Goal: Task Accomplishment & Management: Use online tool/utility

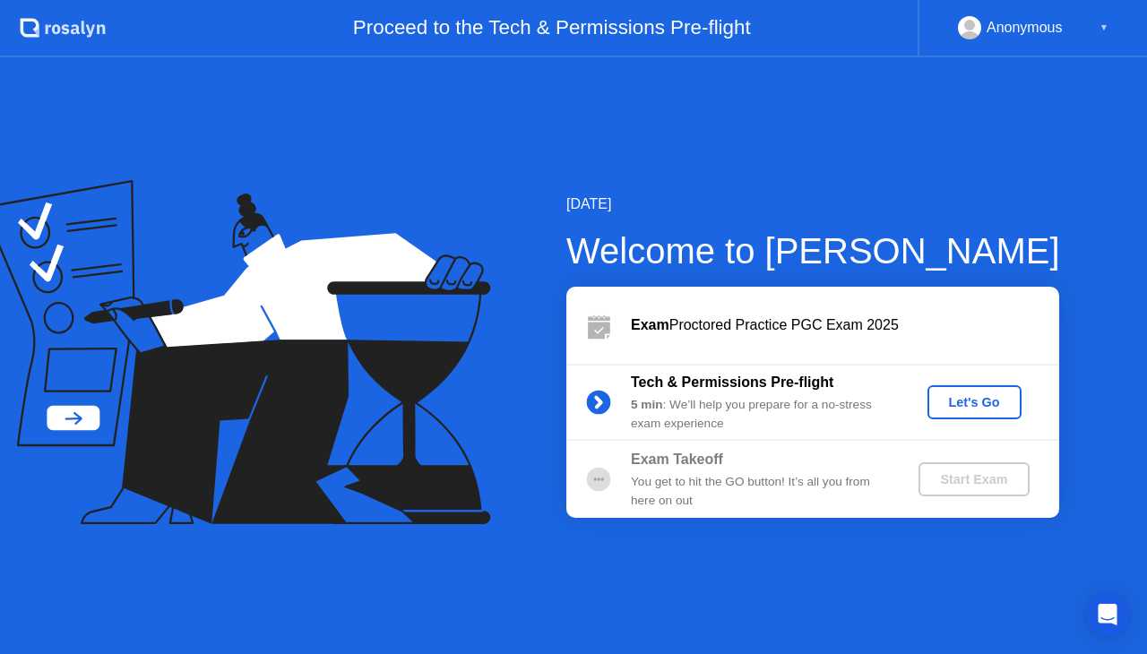
click at [973, 395] on div "Let's Go" at bounding box center [975, 402] width 80 height 14
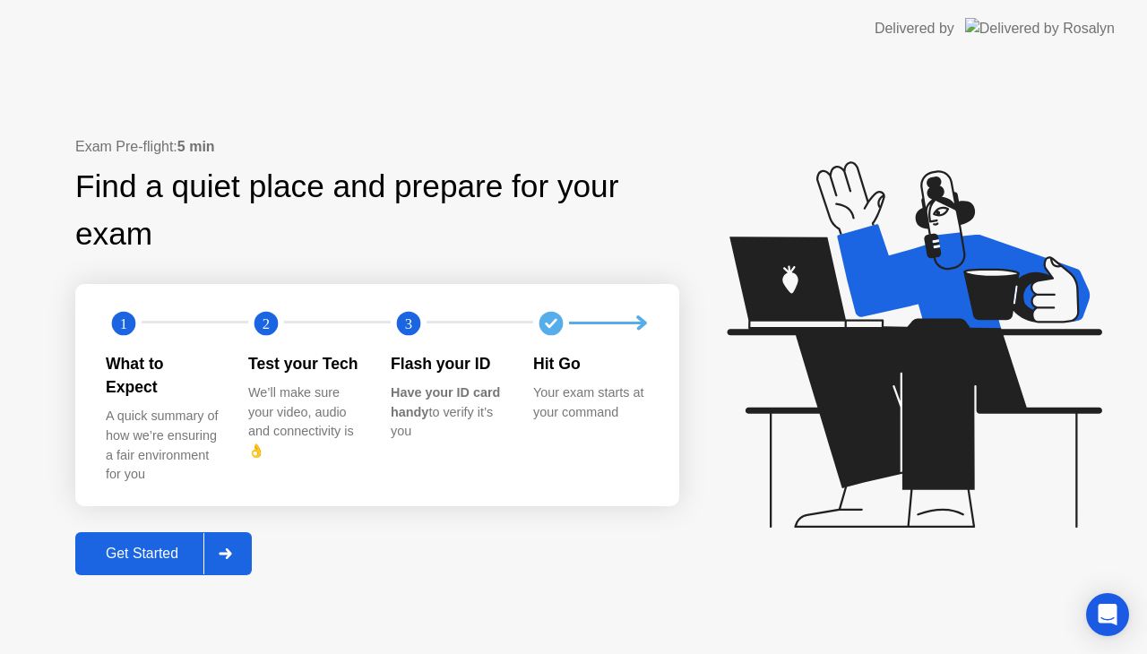
click at [154, 546] on div "Get Started" at bounding box center [142, 554] width 123 height 16
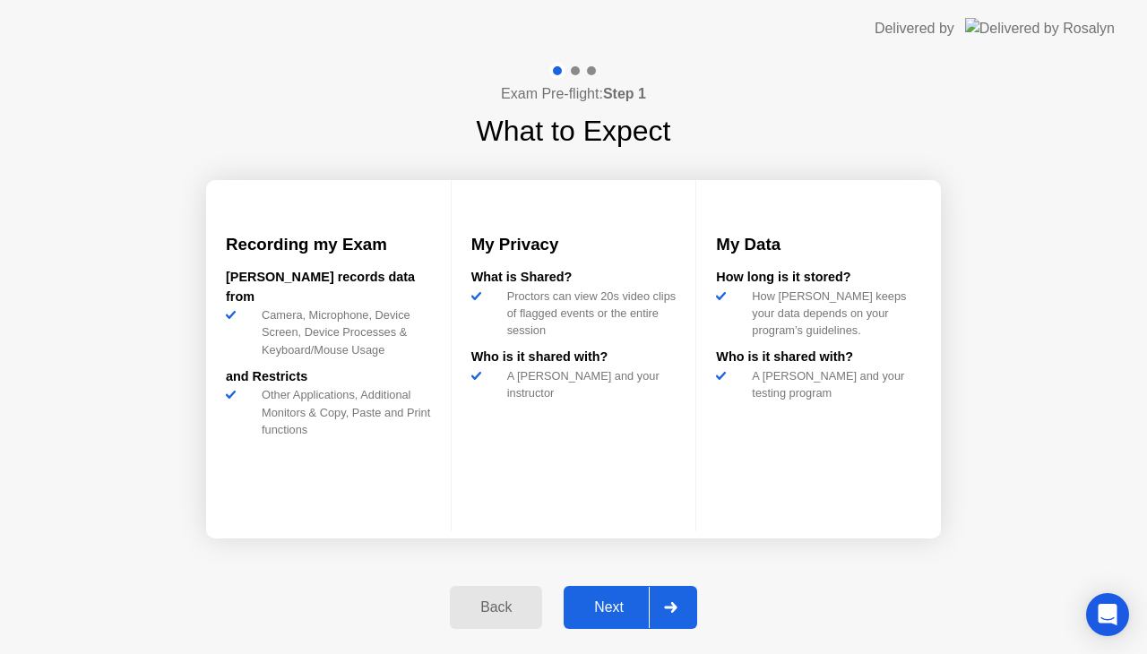
click at [611, 612] on div "Next" at bounding box center [609, 607] width 80 height 16
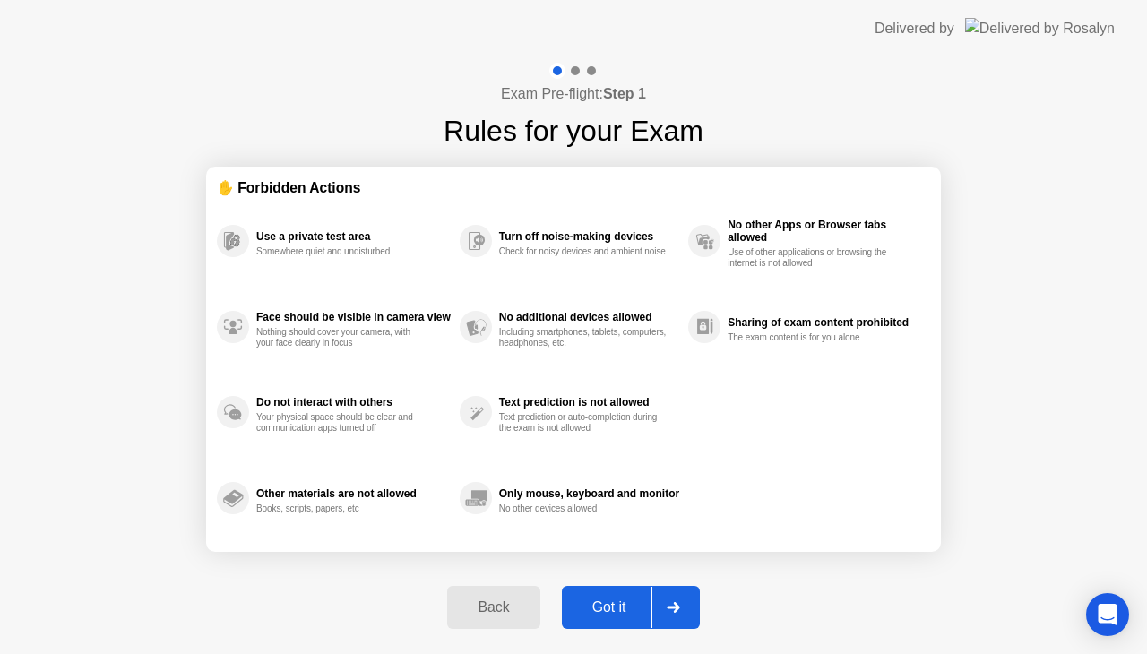
click at [623, 603] on div "Got it" at bounding box center [609, 607] width 84 height 16
select select "**********"
select select "*******"
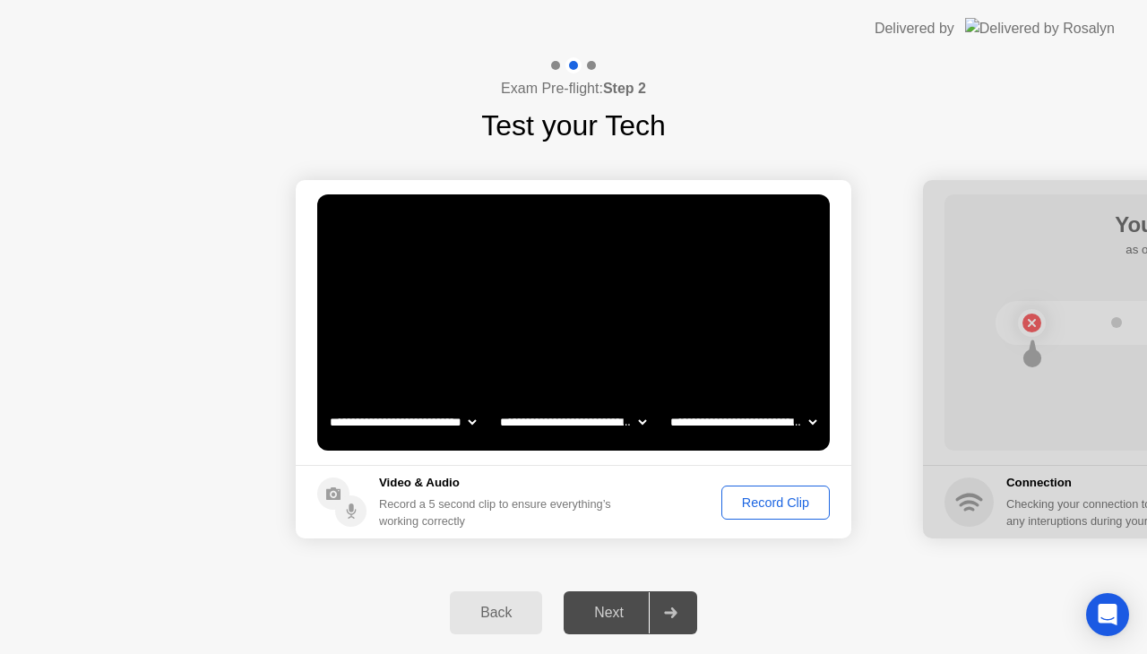
click at [782, 502] on div "Record Clip" at bounding box center [776, 502] width 96 height 14
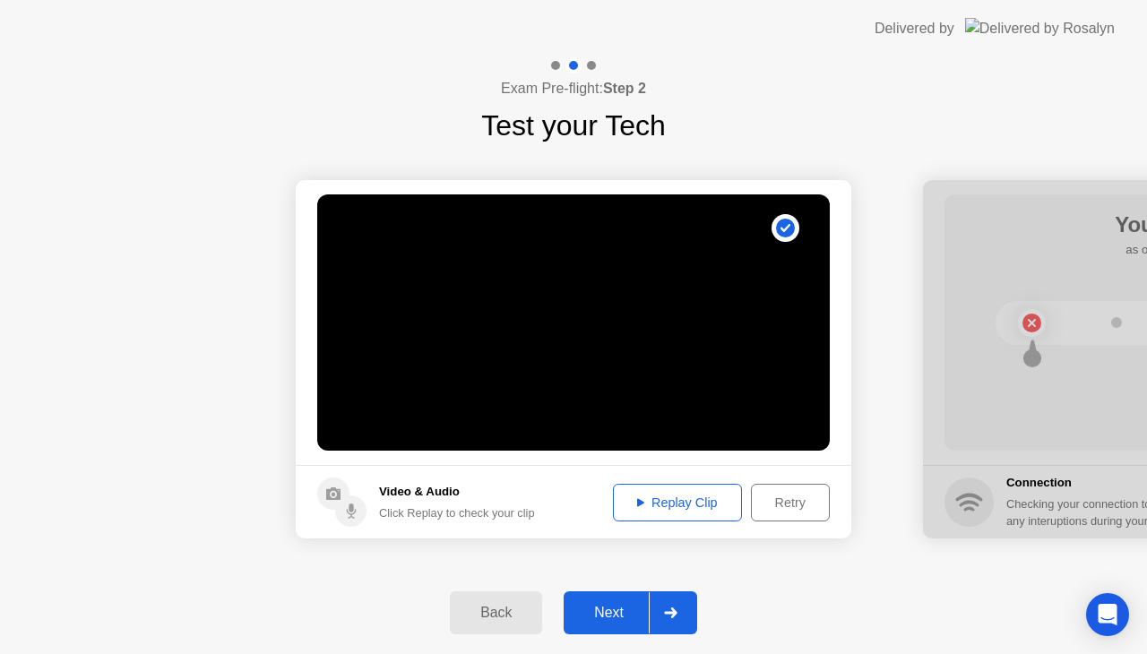
click at [618, 616] on div "Next" at bounding box center [609, 613] width 80 height 16
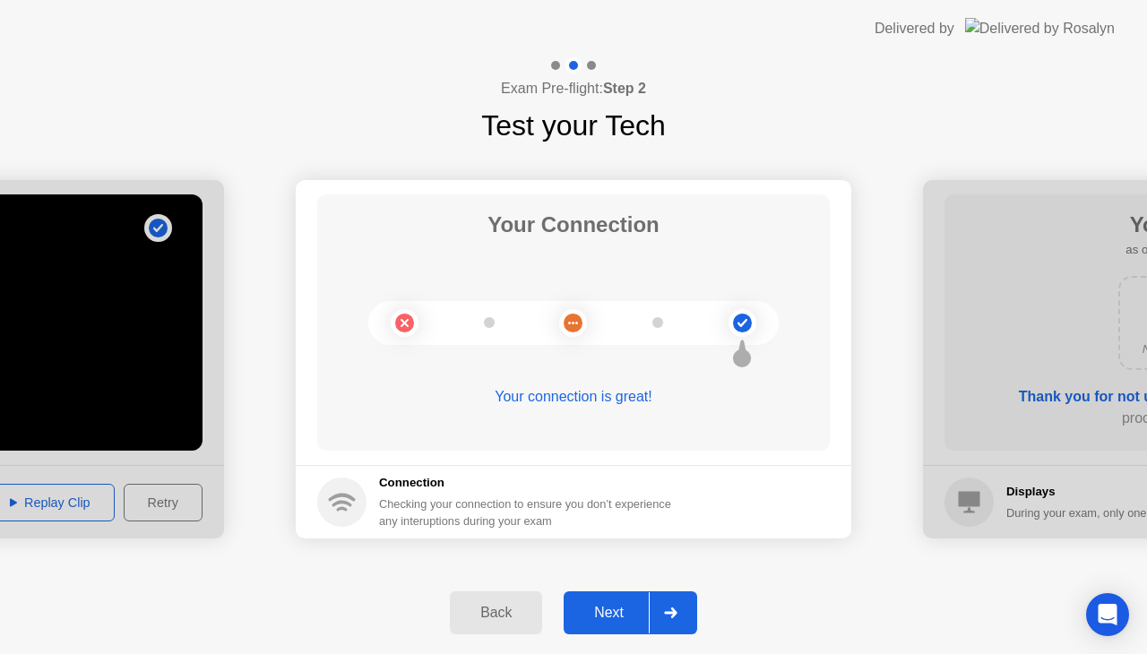
click at [618, 616] on div "Next" at bounding box center [609, 613] width 80 height 16
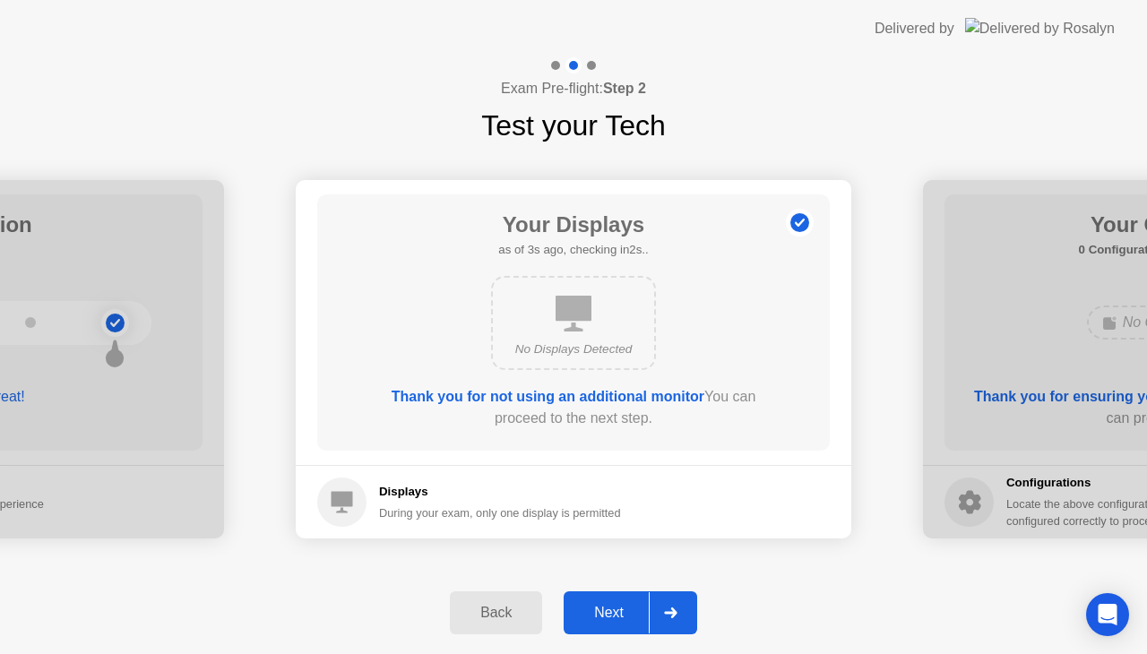
click at [618, 616] on div "Next" at bounding box center [609, 613] width 80 height 16
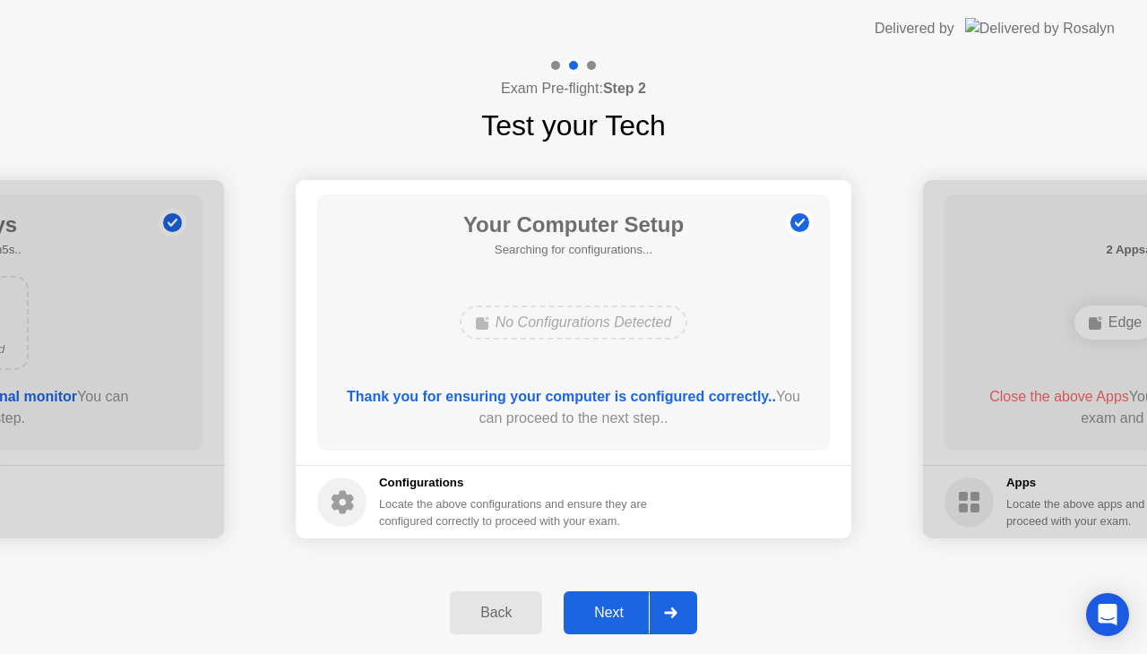
click at [618, 616] on div "Next" at bounding box center [609, 613] width 80 height 16
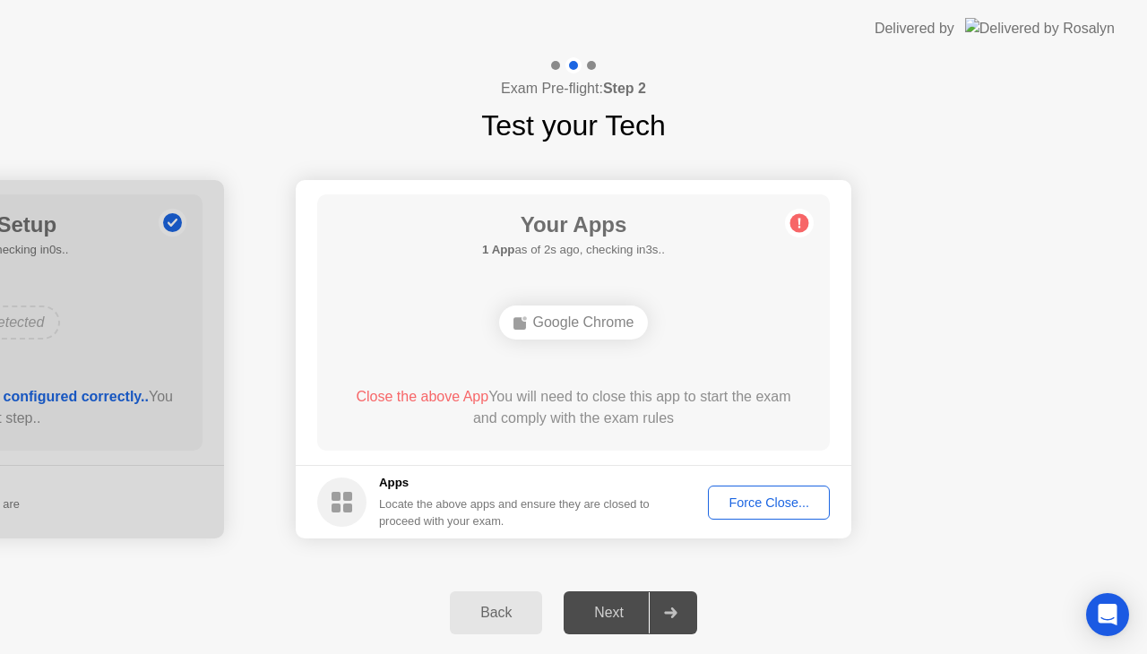
click at [632, 611] on div "Next" at bounding box center [609, 613] width 80 height 16
click at [754, 498] on div "Force Close..." at bounding box center [768, 502] width 109 height 14
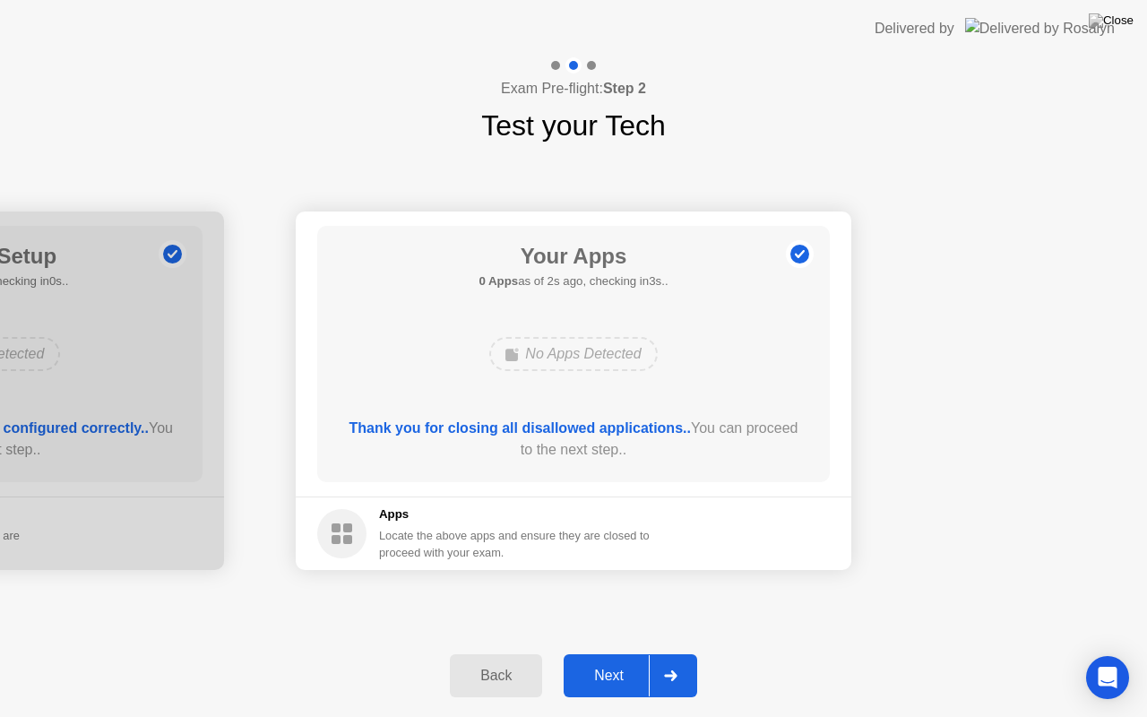
click at [607, 653] on div "Next" at bounding box center [609, 676] width 80 height 16
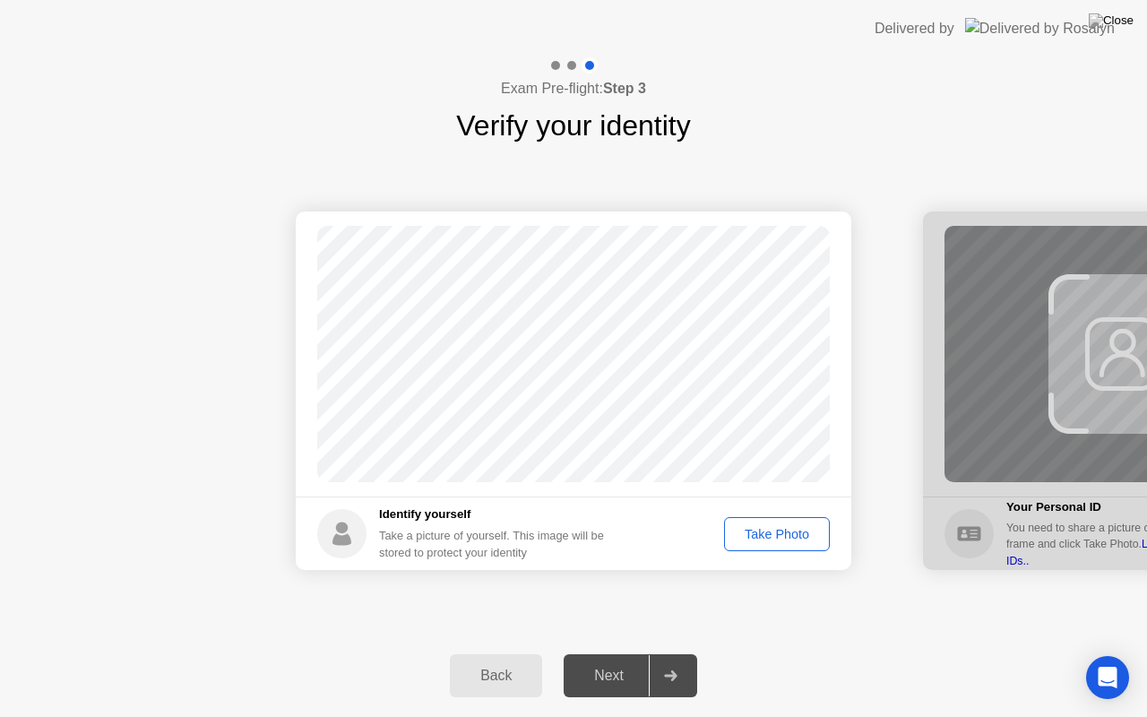
click at [747, 538] on div "Take Photo" at bounding box center [776, 534] width 93 height 14
click at [599, 653] on div "Next" at bounding box center [609, 676] width 80 height 16
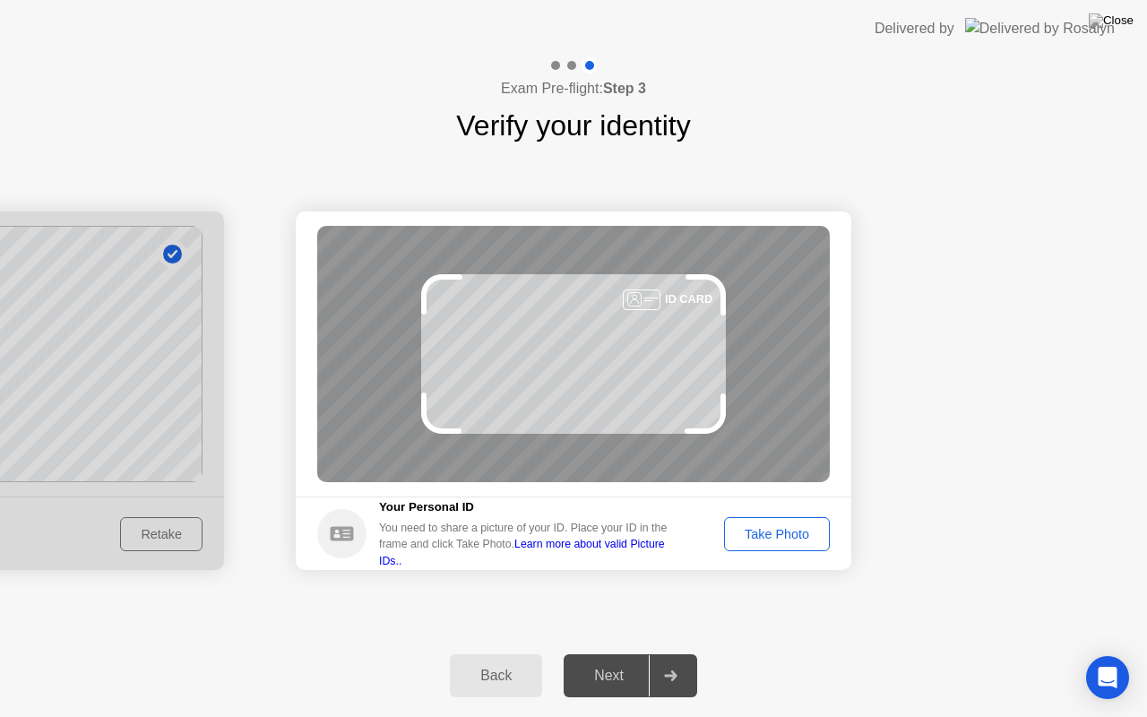
click at [761, 527] on div "Take Photo" at bounding box center [776, 534] width 93 height 14
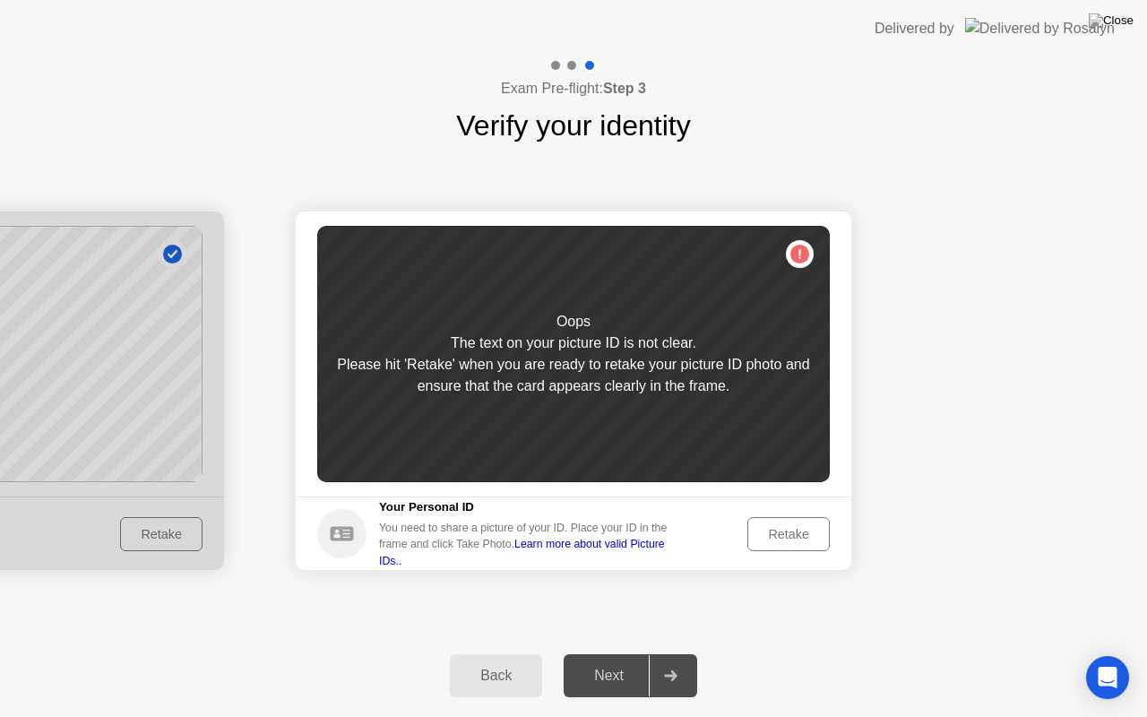
click at [778, 529] on div "Retake" at bounding box center [789, 534] width 70 height 14
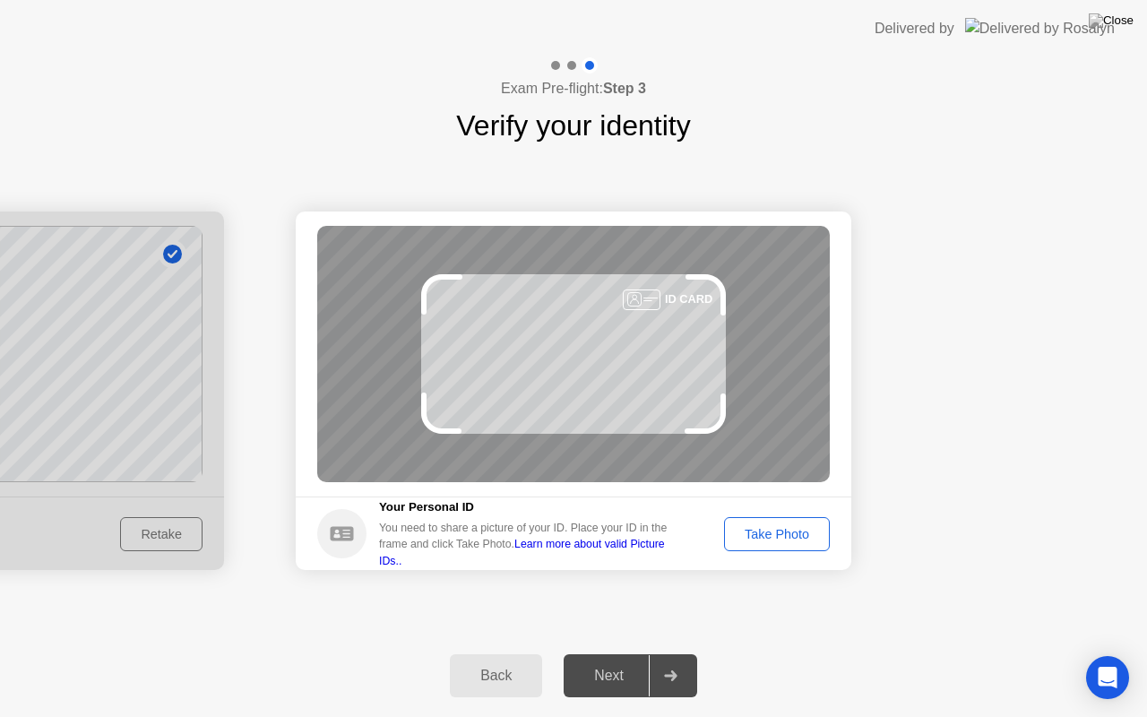
click at [778, 529] on div "Take Photo" at bounding box center [776, 534] width 93 height 14
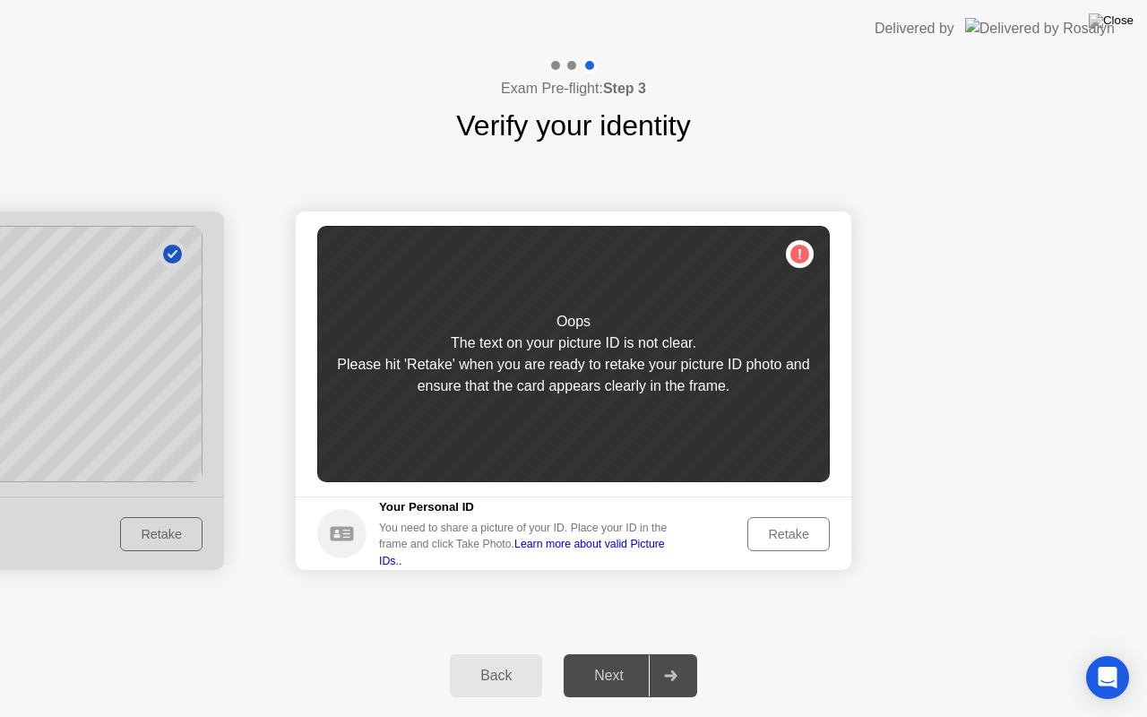
click at [778, 529] on div "Retake" at bounding box center [789, 534] width 70 height 14
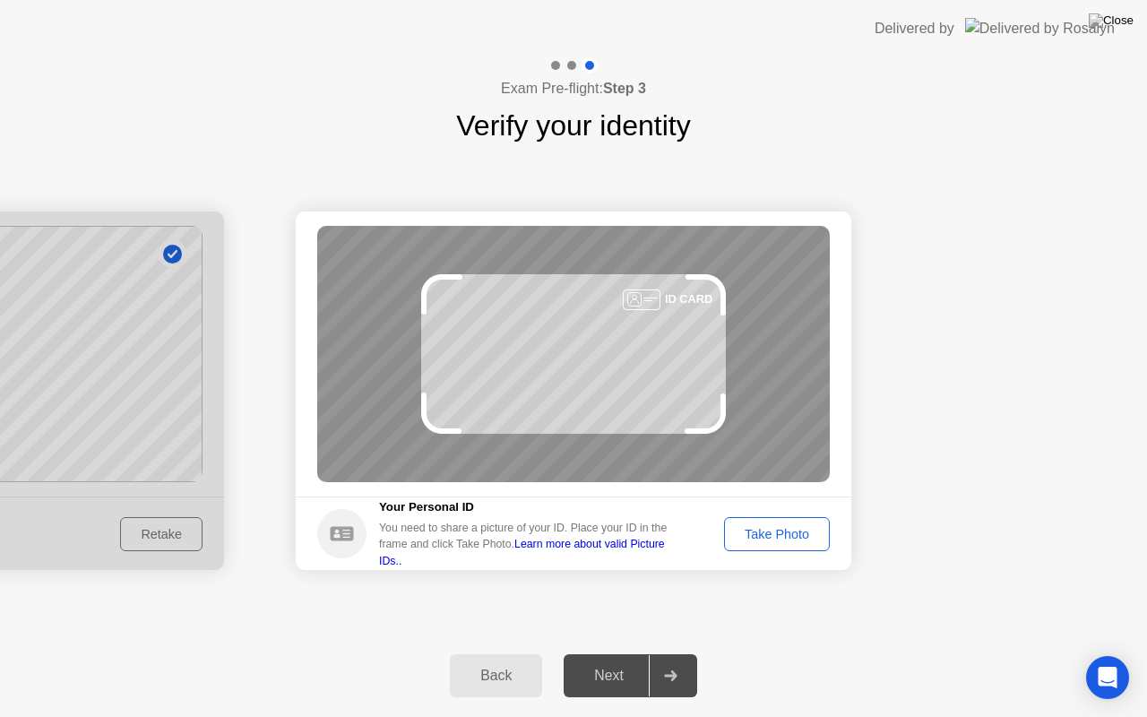
click at [778, 529] on div "Take Photo" at bounding box center [776, 534] width 93 height 14
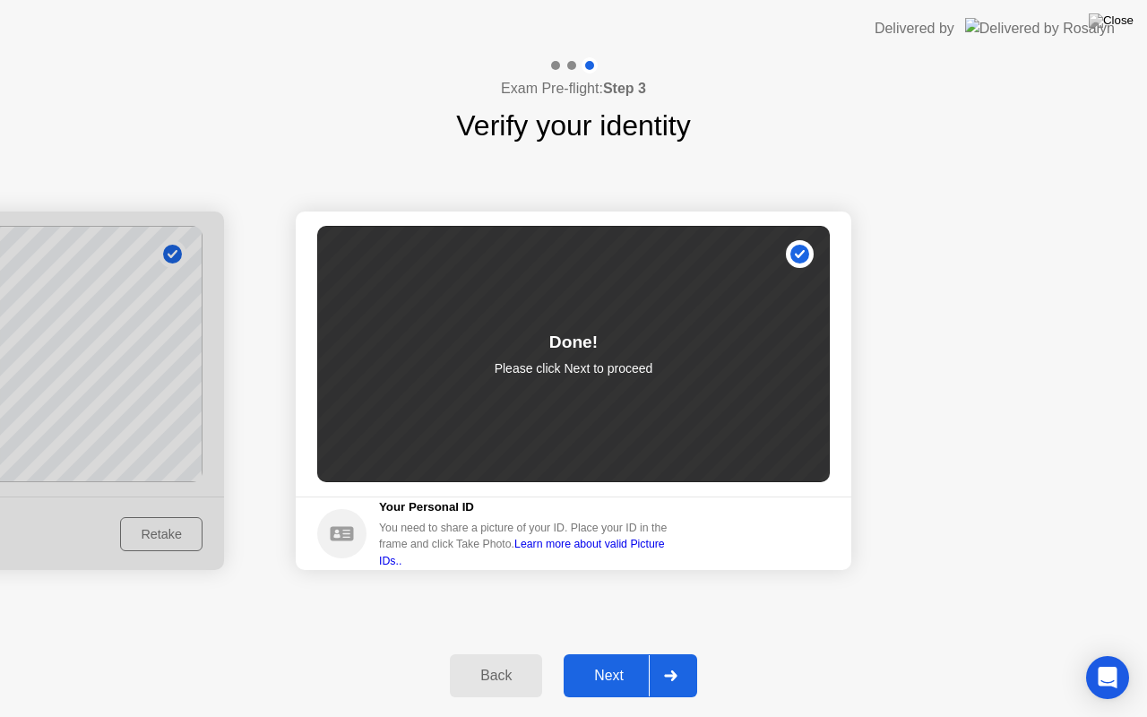
click at [609, 653] on div "Next" at bounding box center [609, 676] width 80 height 16
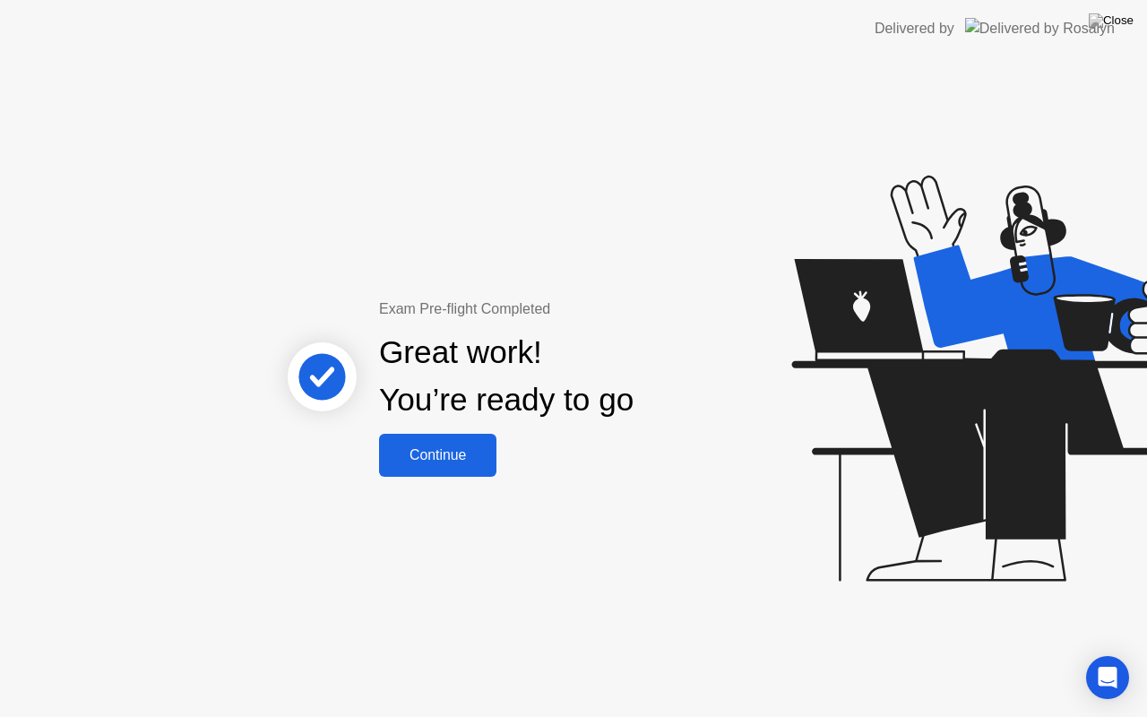
click at [448, 453] on div "Continue" at bounding box center [437, 455] width 107 height 16
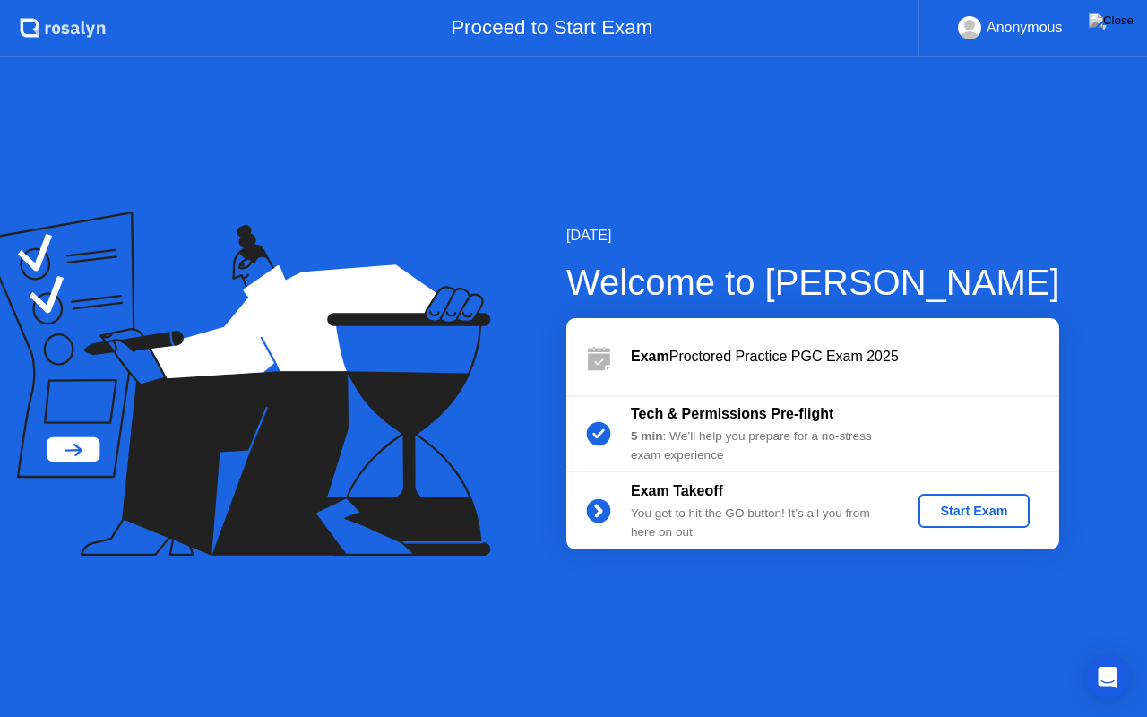
click at [971, 511] on div "Start Exam" at bounding box center [974, 511] width 96 height 14
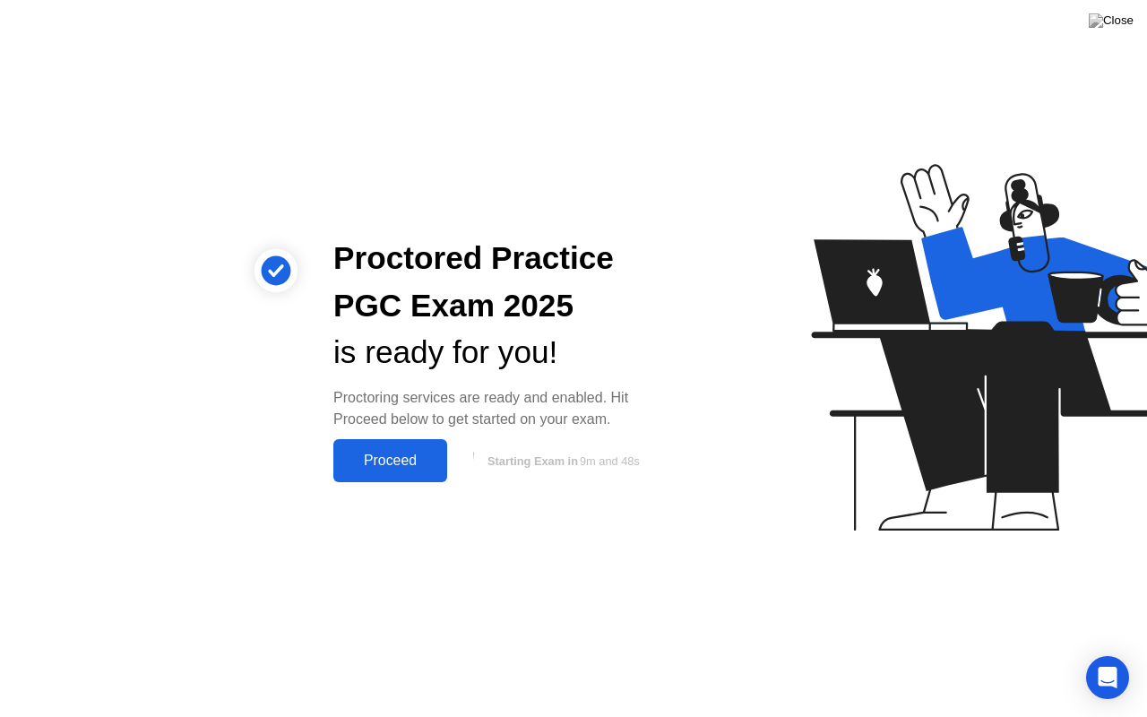
click at [377, 457] on div "Proceed" at bounding box center [390, 460] width 103 height 16
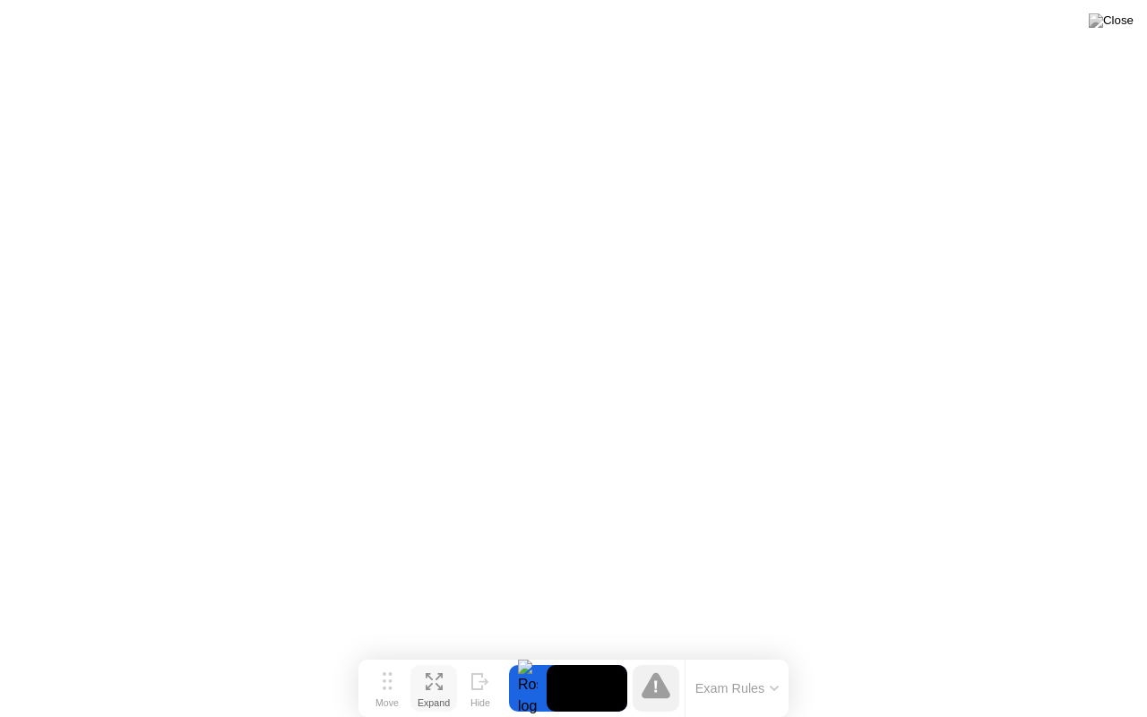
click at [426, 653] on icon at bounding box center [434, 681] width 17 height 17
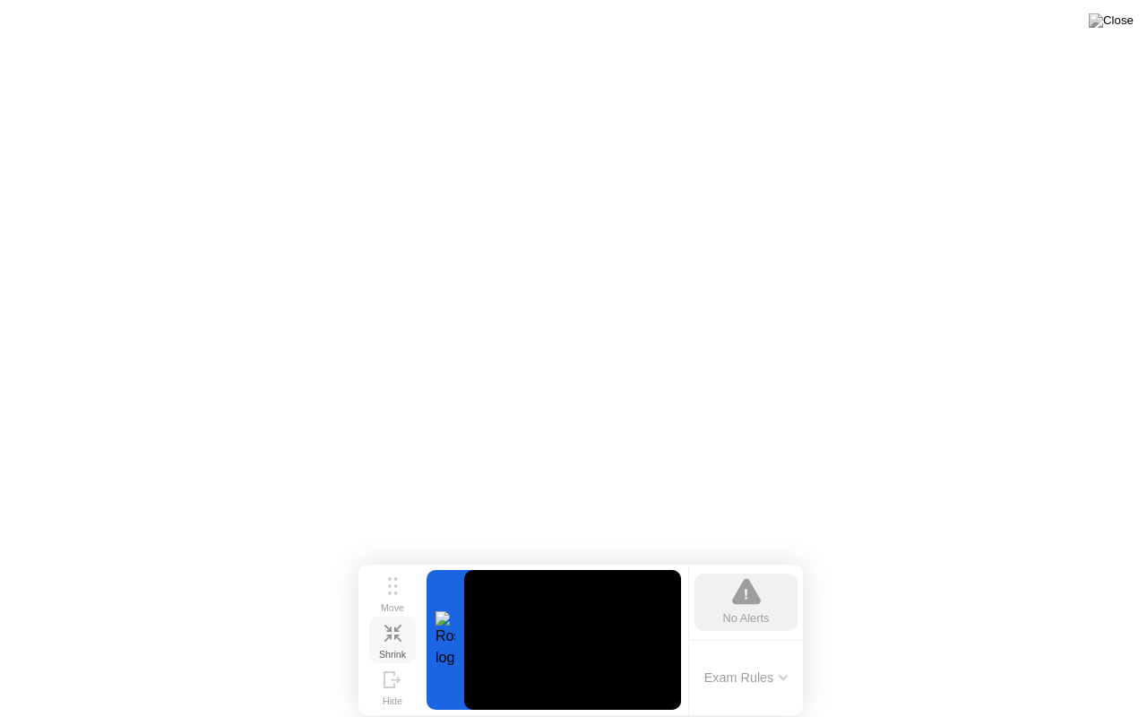
click at [394, 649] on div "Shrink" at bounding box center [392, 654] width 27 height 11
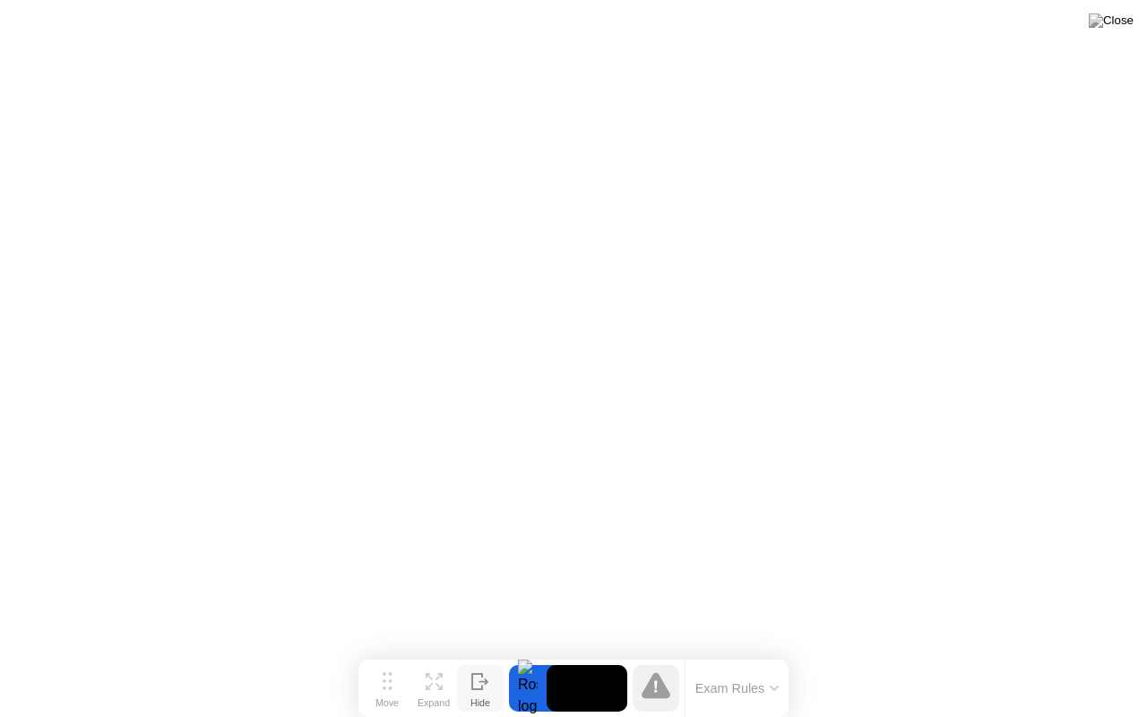
click at [486, 653] on icon at bounding box center [483, 681] width 10 height 6
click div "Heads up!"
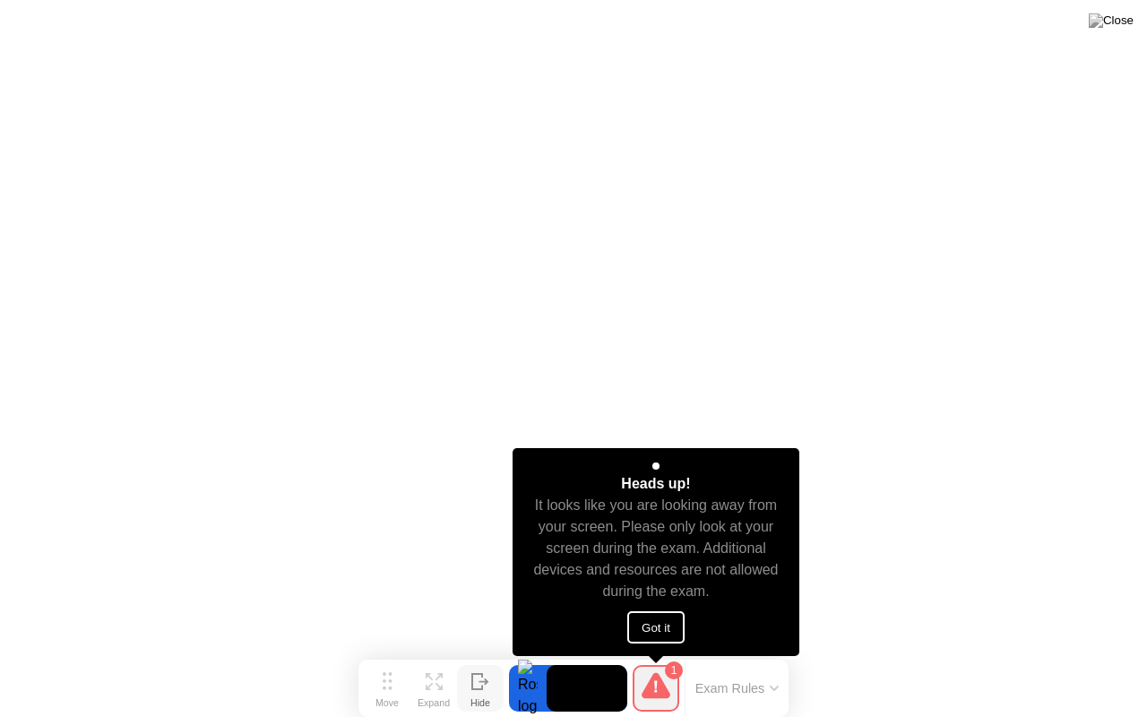
click at [656, 626] on button "Got it" at bounding box center [655, 627] width 57 height 32
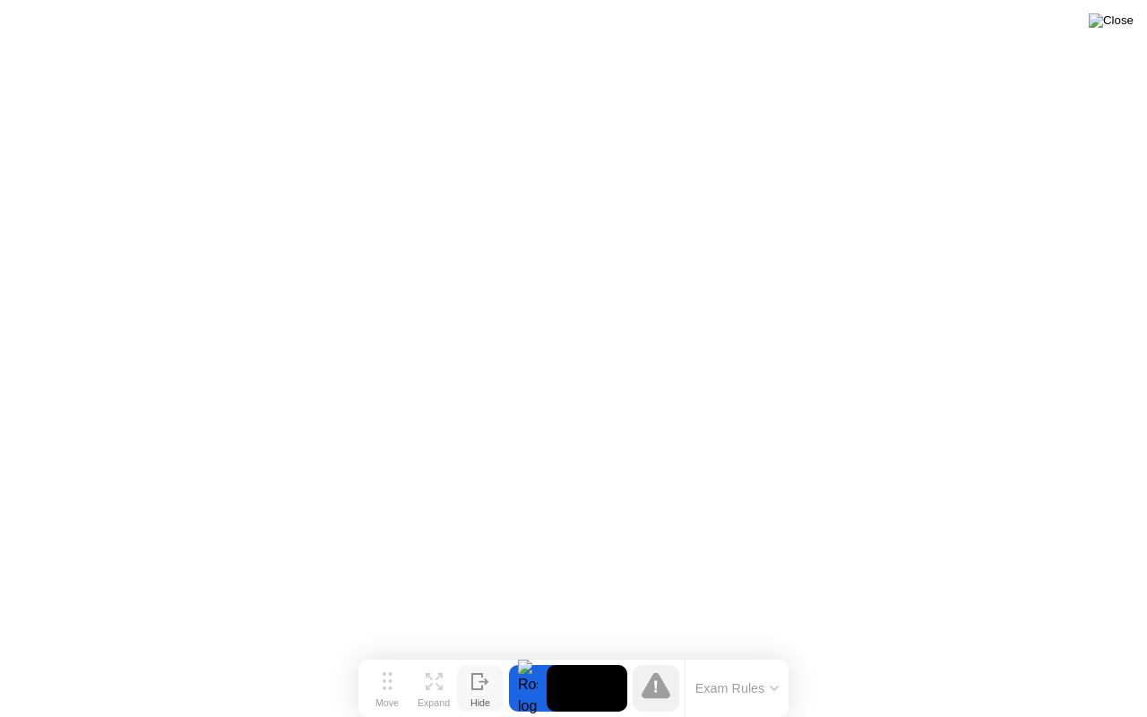
click at [1122, 19] on img at bounding box center [1111, 20] width 45 height 14
